Goal: Use online tool/utility: Utilize a website feature to perform a specific function

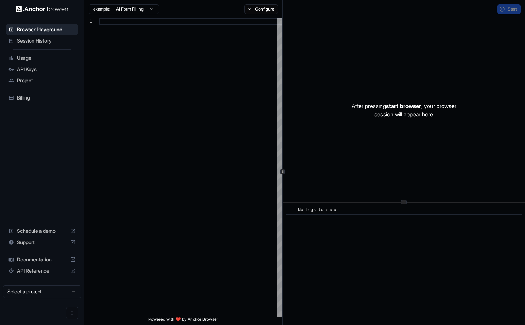
scroll to position [44, 0]
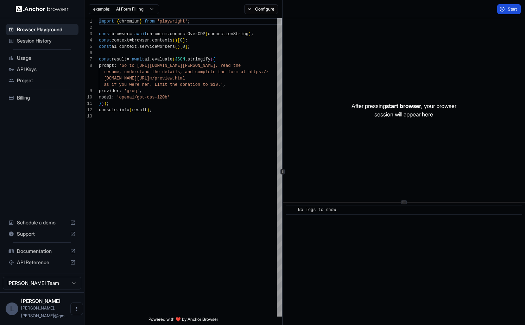
click at [509, 12] on span "Start" at bounding box center [512, 9] width 10 height 6
